Goal: Task Accomplishment & Management: Use online tool/utility

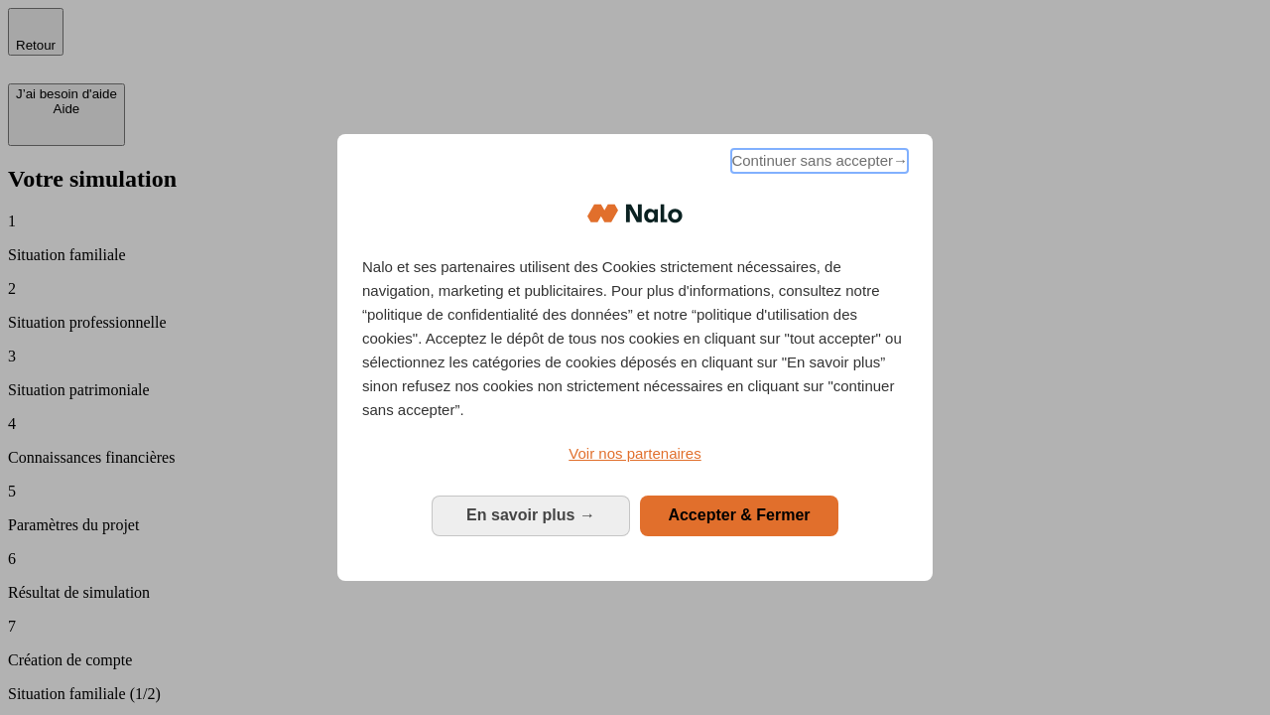
click at [818, 164] on span "Continuer sans accepter →" at bounding box center [819, 161] width 177 height 24
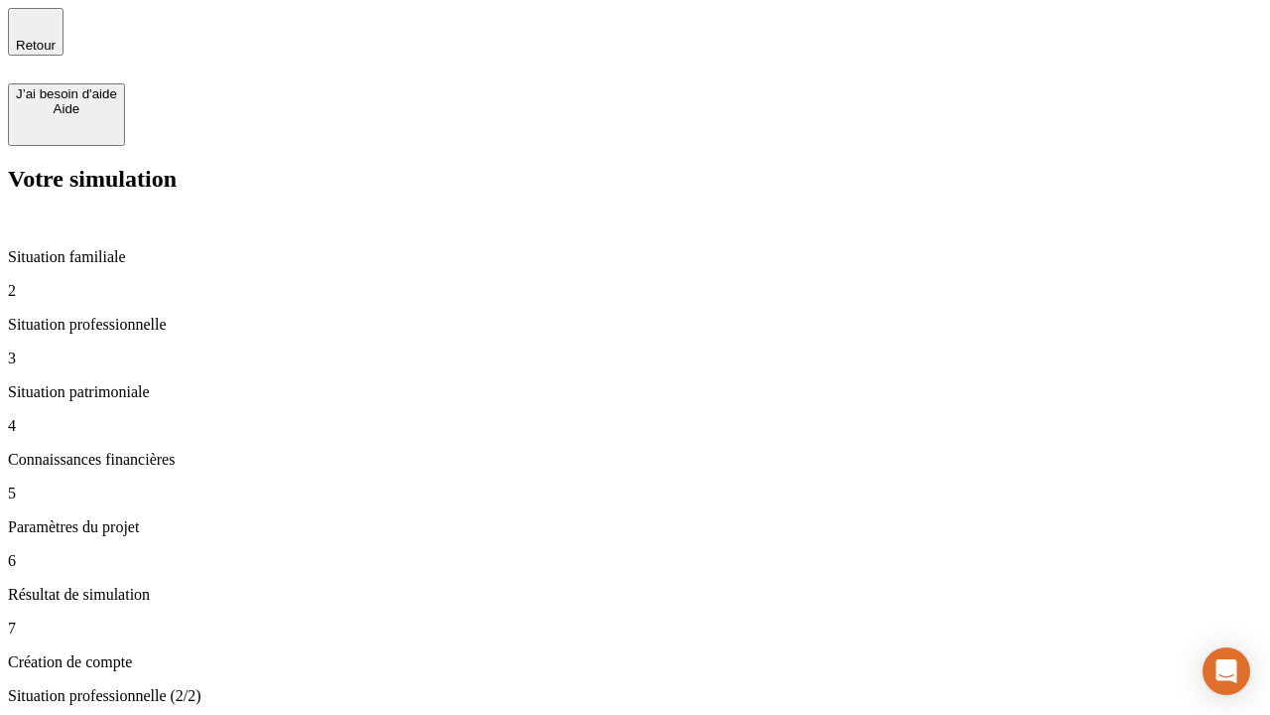
type input "30 000"
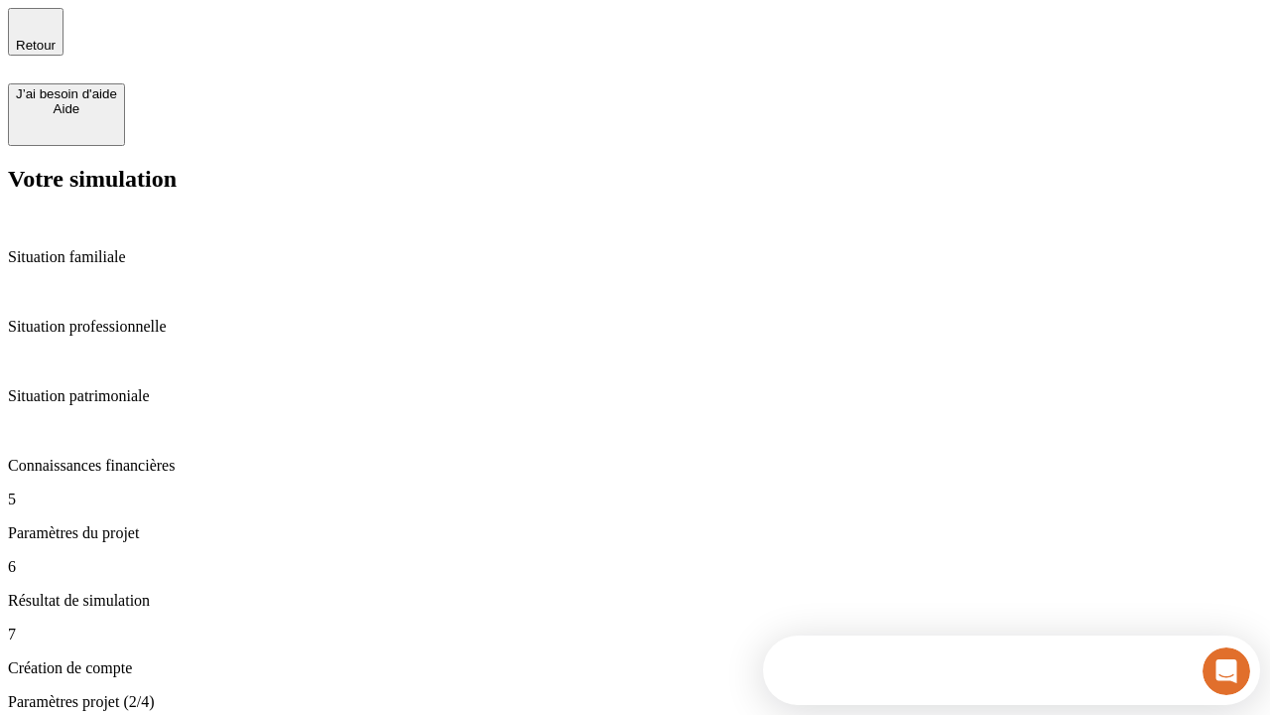
type input "25"
type input "1 000"
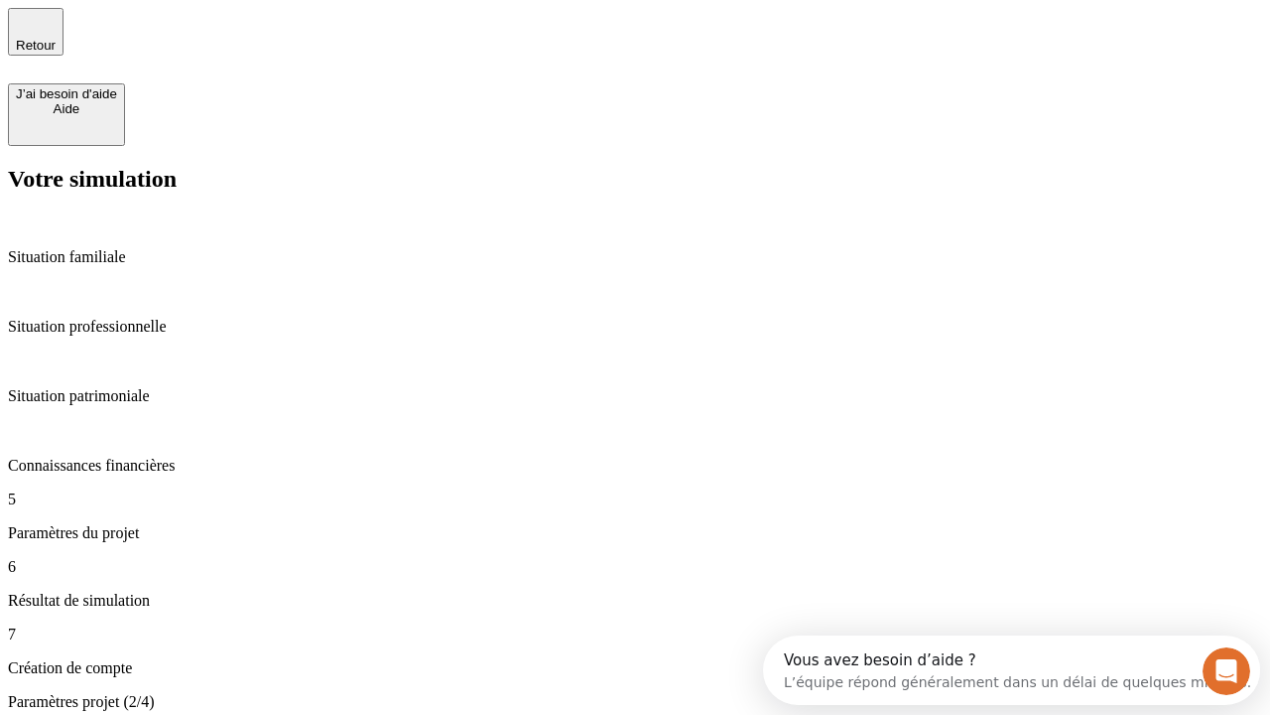
type input "640"
